Goal: Information Seeking & Learning: Compare options

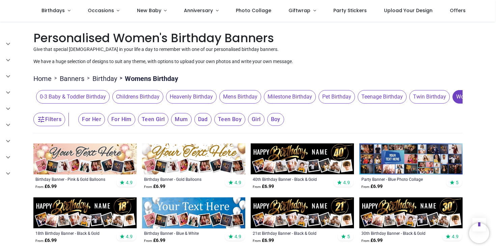
scroll to position [1677, 0]
